Goal: Find contact information: Find contact information

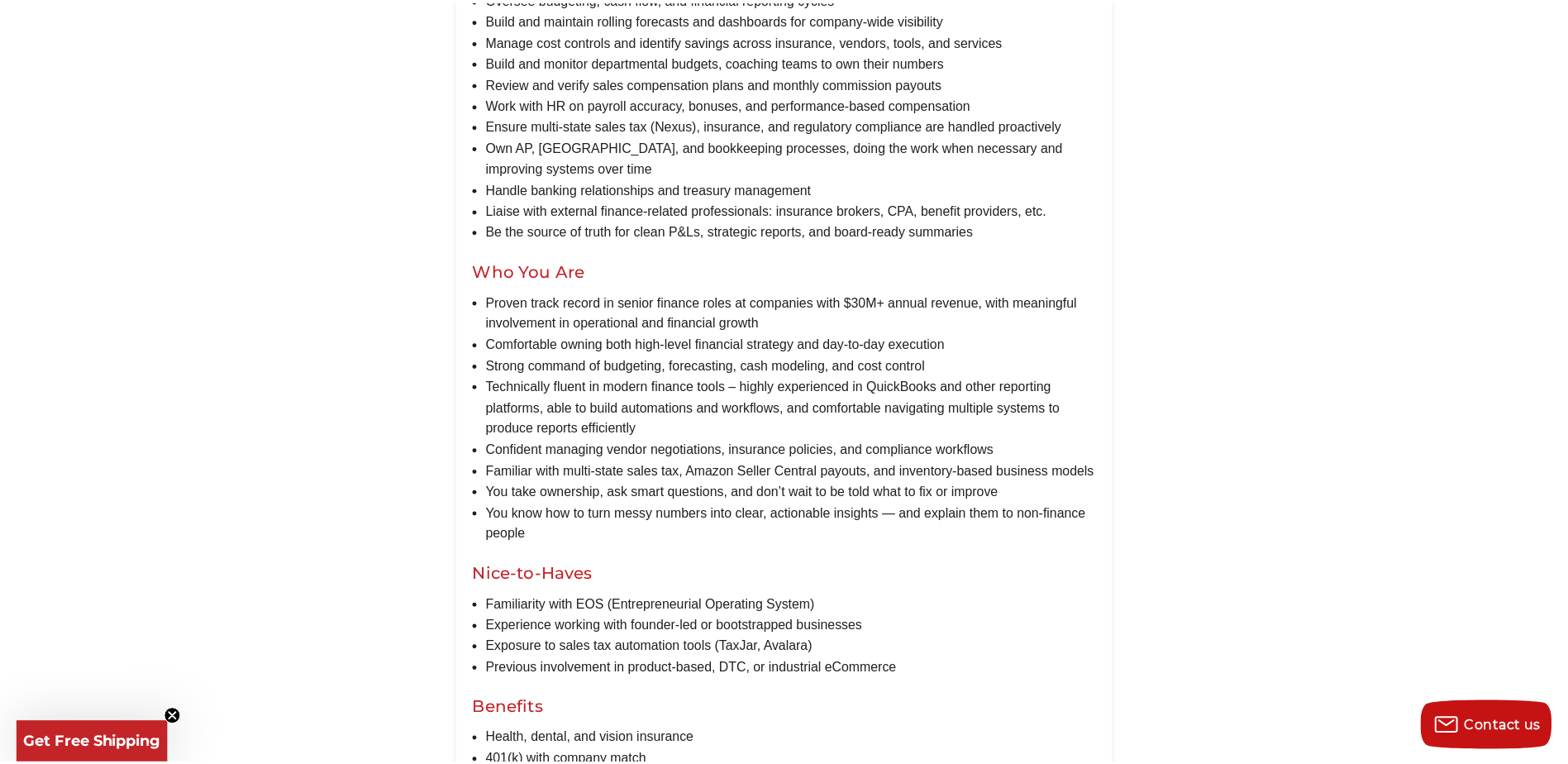
scroll to position [1075, 0]
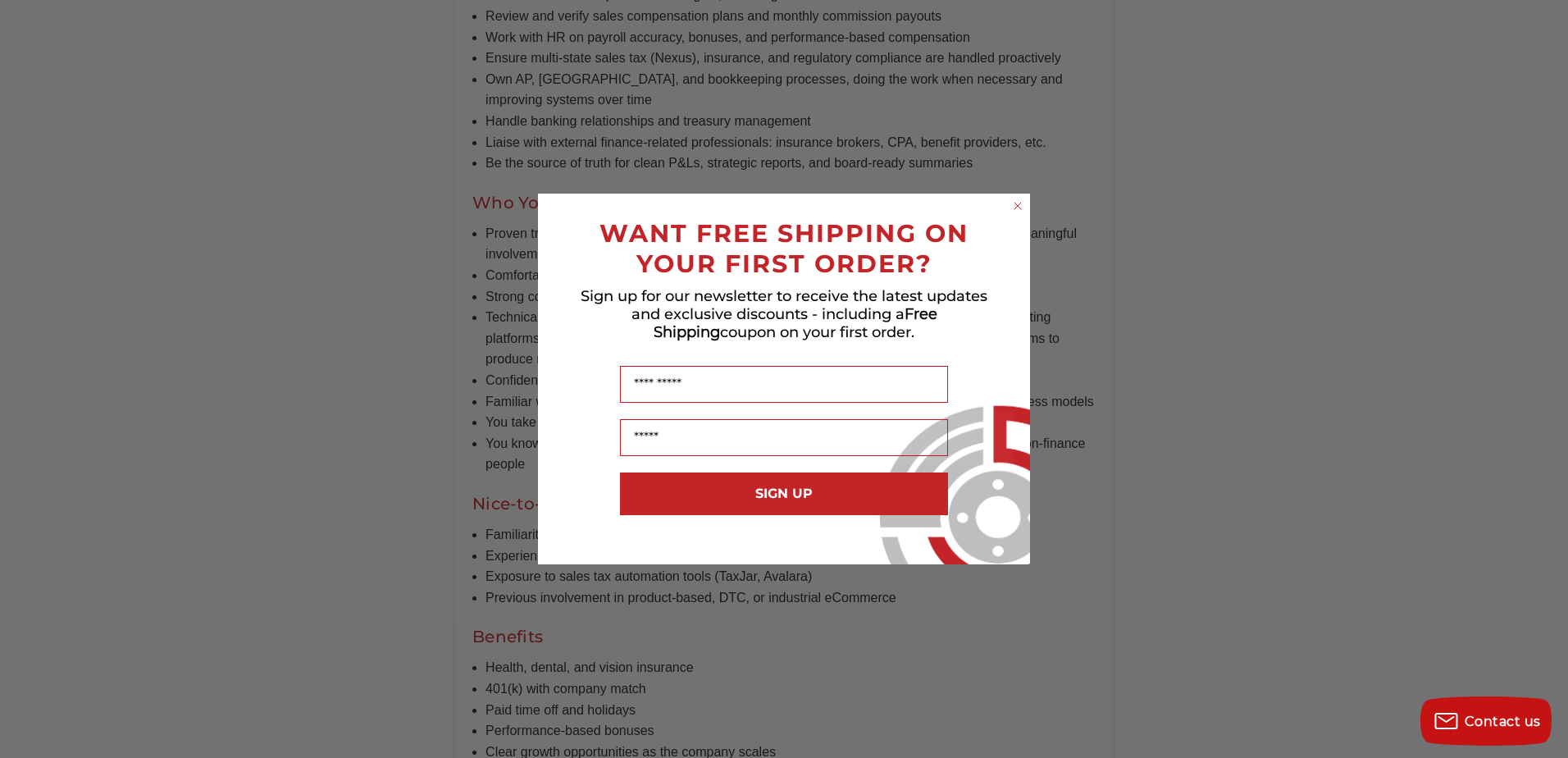
click at [1015, 203] on circle "Close dialog" at bounding box center [1017, 206] width 16 height 16
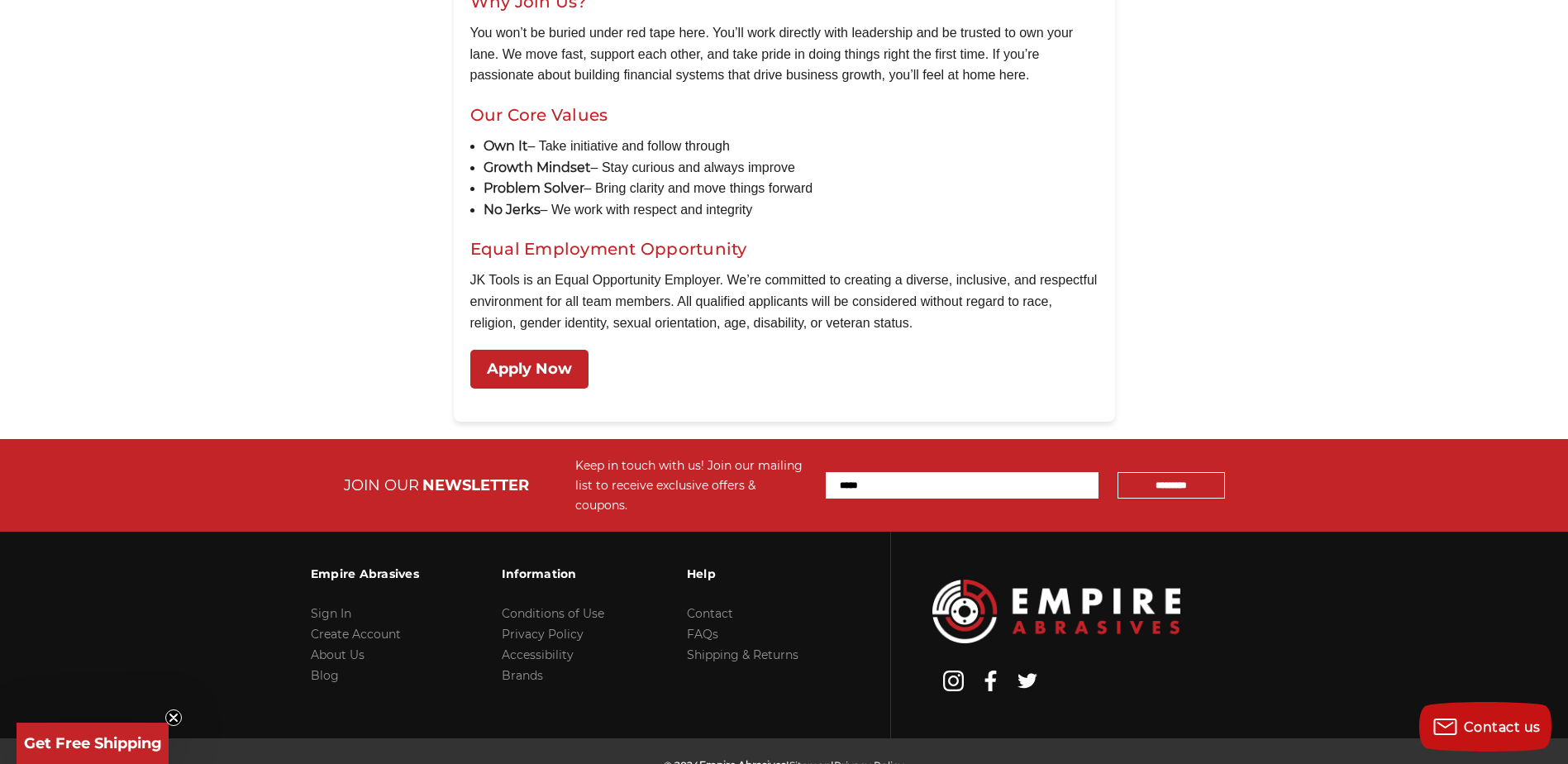
scroll to position [1834, 0]
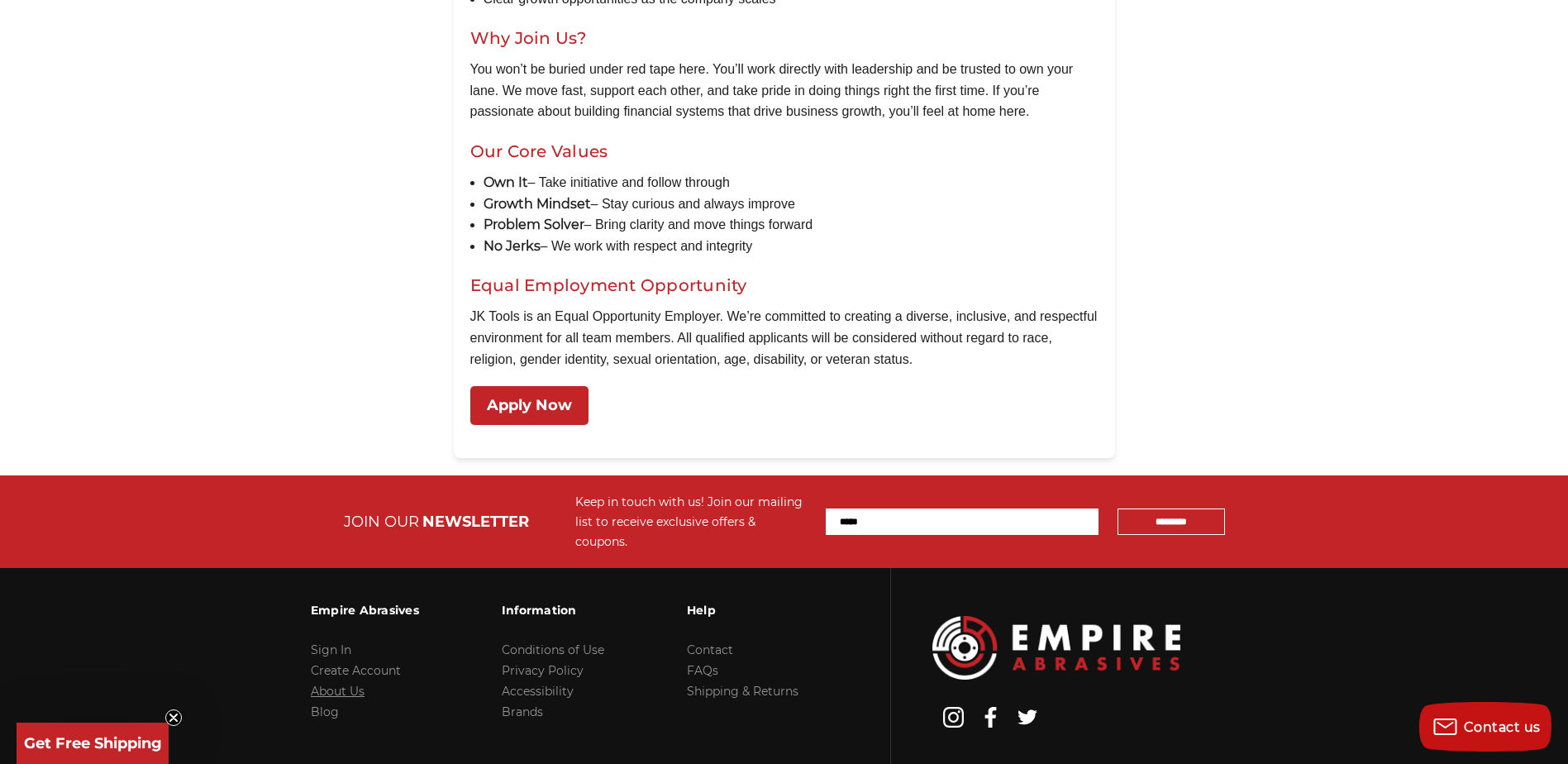
click at [340, 684] on link "About Us" at bounding box center [337, 691] width 53 height 15
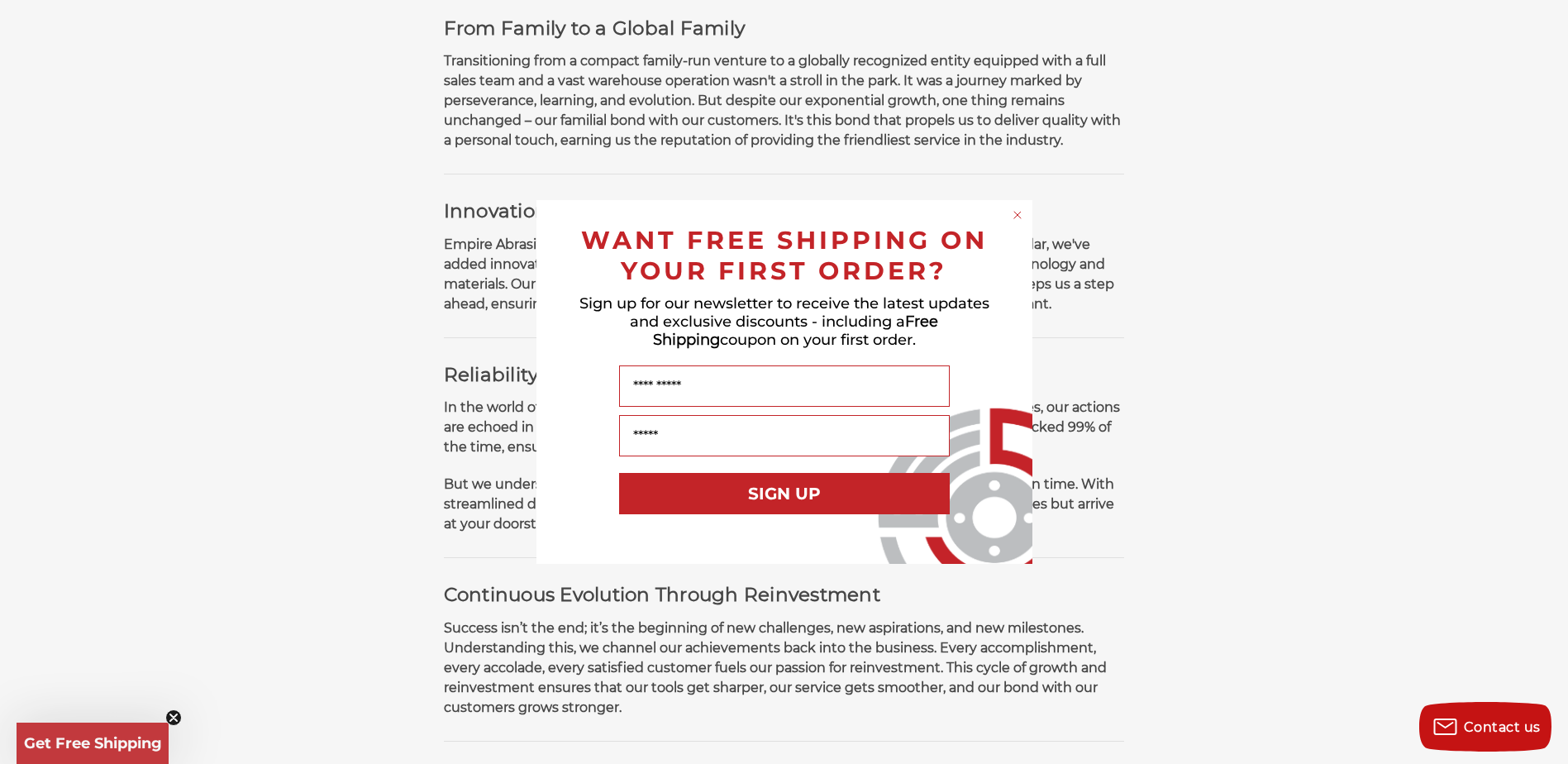
scroll to position [661, 0]
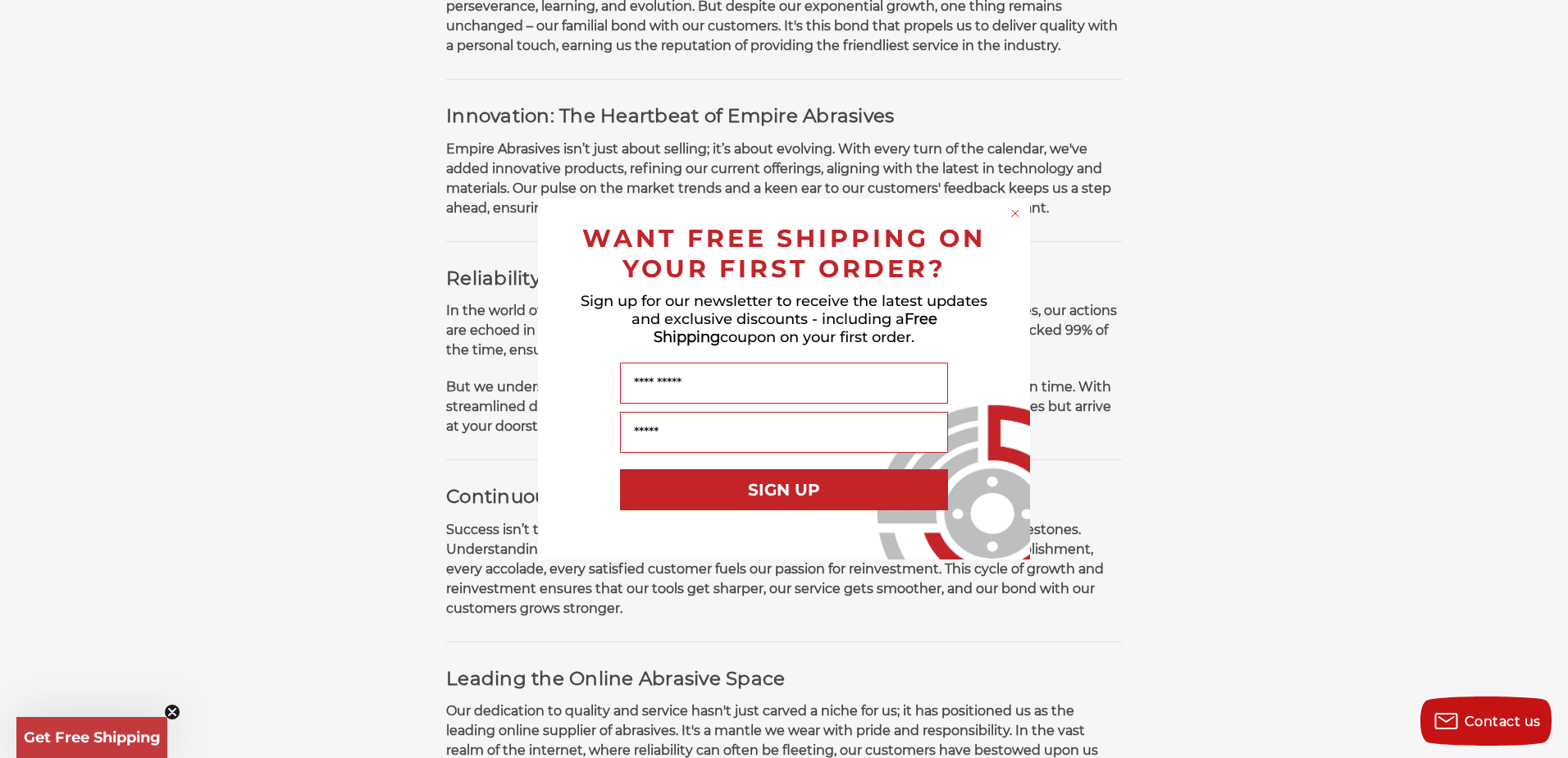
click at [1010, 215] on circle "Close dialog" at bounding box center [1015, 214] width 16 height 16
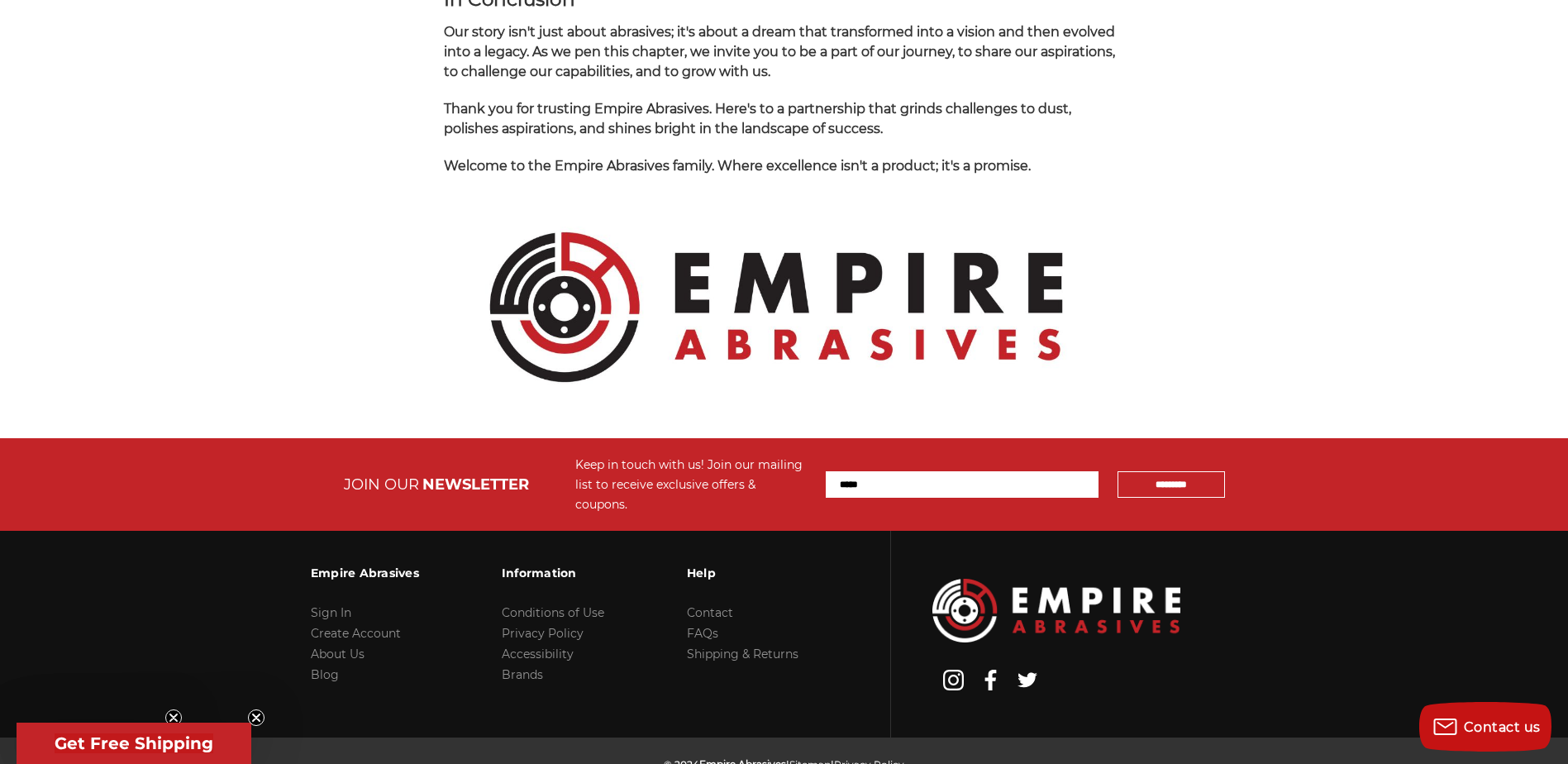
scroll to position [1737, 0]
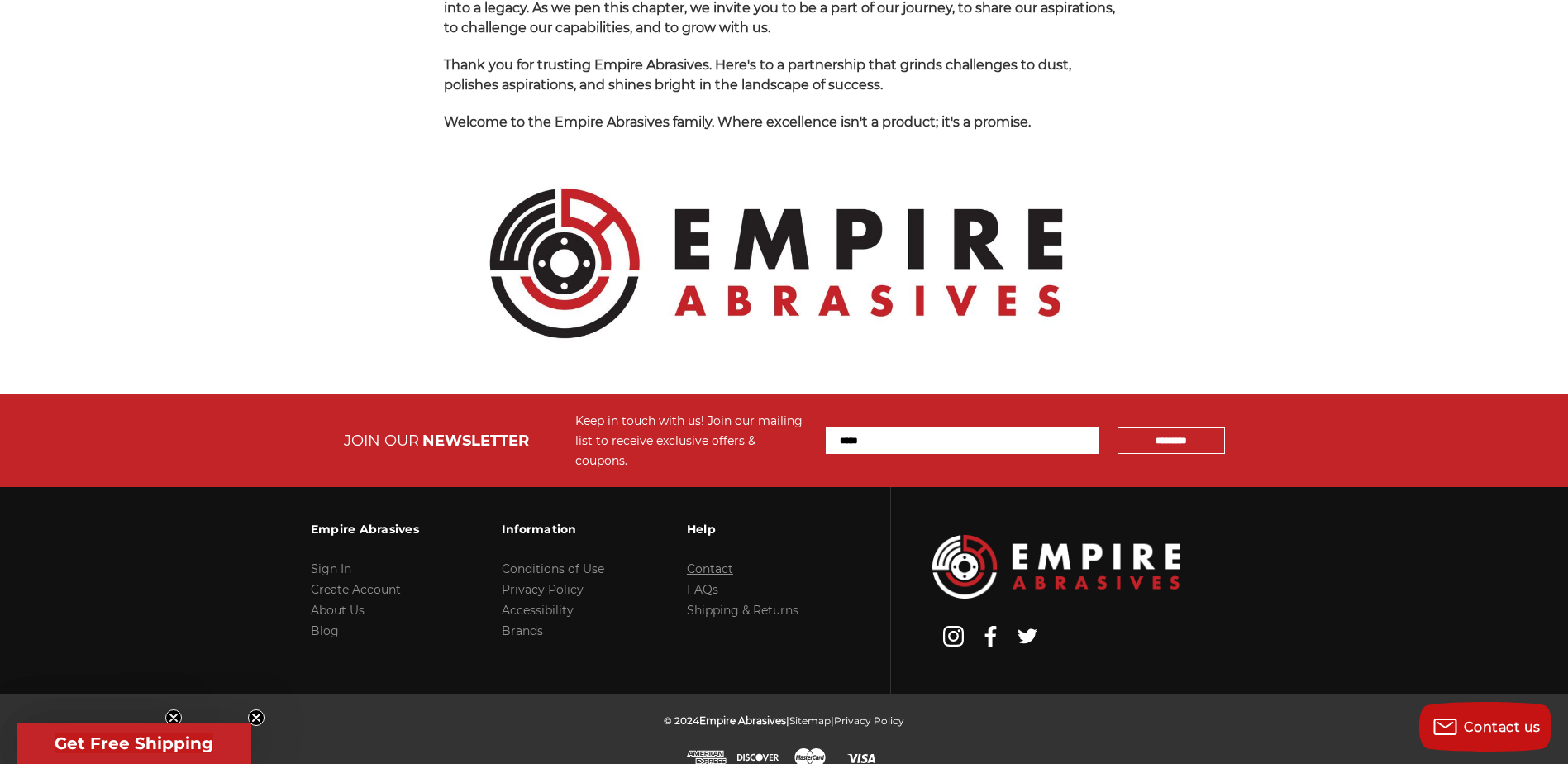
click at [700, 562] on link "Contact" at bounding box center [709, 569] width 46 height 15
